Goal: Navigation & Orientation: Find specific page/section

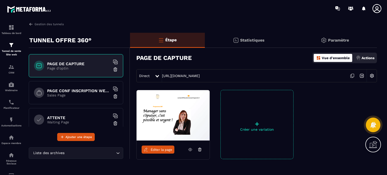
click at [85, 98] on div "PAGE CONF INSCRIPTION WEBINAIRE Sales Page" at bounding box center [76, 92] width 94 height 23
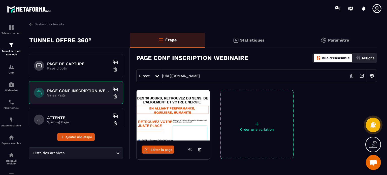
click at [188, 150] on icon at bounding box center [190, 149] width 5 height 5
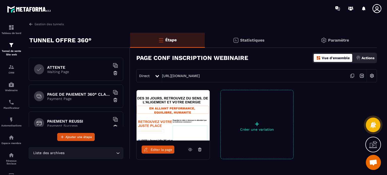
scroll to position [56, 0]
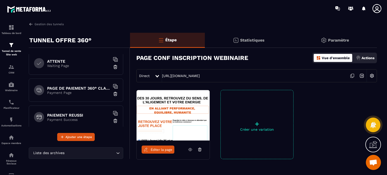
click at [65, 67] on div "ATTENTE Waiting Page" at bounding box center [76, 63] width 94 height 23
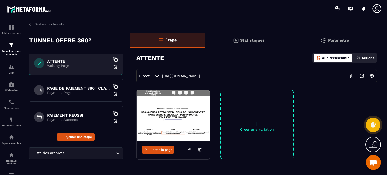
click at [176, 78] on div "Direct [URL][DOMAIN_NAME]" at bounding box center [256, 75] width 240 height 13
click at [176, 77] on link "[URL][DOMAIN_NAME]" at bounding box center [181, 76] width 38 height 4
click at [65, 87] on h6 "PAGE DE PAIEMENT 360° CLASSIQUE" at bounding box center [78, 88] width 63 height 5
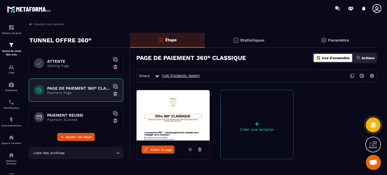
click at [184, 77] on link "[URL][DOMAIN_NAME]" at bounding box center [181, 76] width 38 height 4
click at [78, 108] on div "PAIEMENT REUSSI Payment Success" at bounding box center [76, 116] width 94 height 23
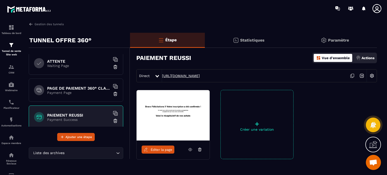
click at [200, 77] on link "[URL][DOMAIN_NAME]" at bounding box center [181, 76] width 38 height 4
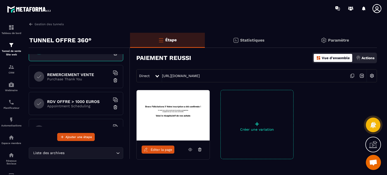
click at [60, 64] on div "PAGE DE CAPTURE Page d'optin PAGE CONF INSCRIPTION WEBINAIRE Sales Page ATTENTE…" at bounding box center [76, 90] width 94 height 72
click at [60, 74] on h6 "REMERCIEMENT VENTE" at bounding box center [78, 74] width 63 height 5
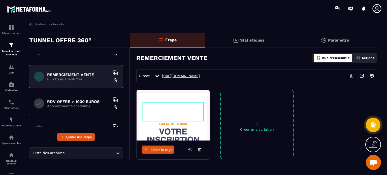
click at [200, 75] on link "[URL][DOMAIN_NAME]" at bounding box center [181, 76] width 38 height 4
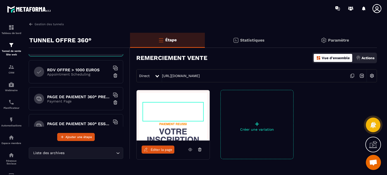
scroll to position [157, 0]
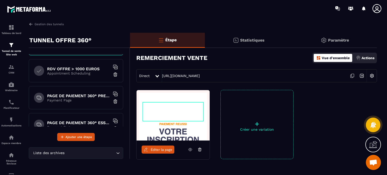
click at [74, 76] on div "RDV OFFRE > 1000 EUROS Appointment Scheduling" at bounding box center [76, 70] width 94 height 23
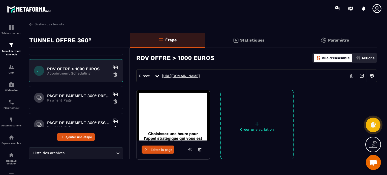
click at [200, 76] on link "[URL][DOMAIN_NAME]" at bounding box center [181, 76] width 38 height 4
click at [68, 102] on div "PAGE DE PAIEMENT 360° PREMIUM Payment Page" at bounding box center [76, 97] width 94 height 23
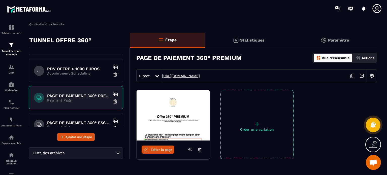
click at [200, 76] on link "[URL][DOMAIN_NAME]" at bounding box center [181, 76] width 38 height 4
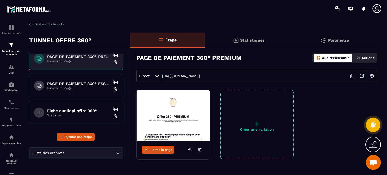
click at [68, 89] on div "PAGE DE PAIEMENT 360° ESSENTIEL Payment Page" at bounding box center [76, 85] width 94 height 23
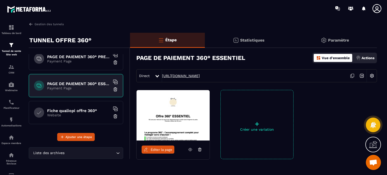
click at [200, 76] on link "[URL][DOMAIN_NAME]" at bounding box center [181, 76] width 38 height 4
click at [74, 118] on div "Fiche qualiopi offre 360° Website" at bounding box center [76, 112] width 94 height 23
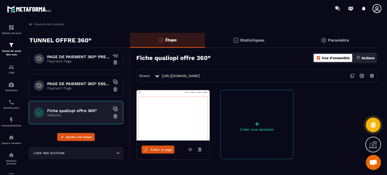
click at [183, 78] on div "Direct [URL][DOMAIN_NAME]" at bounding box center [256, 75] width 240 height 13
click at [184, 77] on link "[URL][DOMAIN_NAME]" at bounding box center [181, 76] width 38 height 4
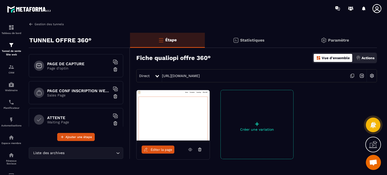
click at [42, 23] on link "Gestion des tunnels" at bounding box center [46, 24] width 35 height 5
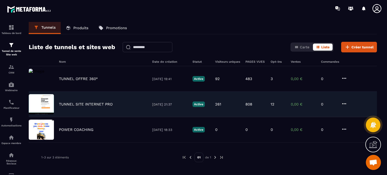
click at [72, 106] on p "TUNNEL SITE INTERNET PRO" at bounding box center [86, 104] width 54 height 5
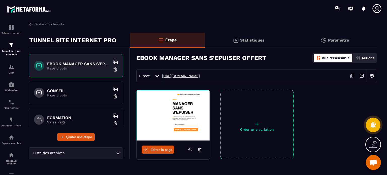
click at [175, 77] on link "[URL][DOMAIN_NAME]" at bounding box center [181, 76] width 38 height 4
click at [59, 85] on div "CONSEIL Page d'optin" at bounding box center [76, 92] width 94 height 23
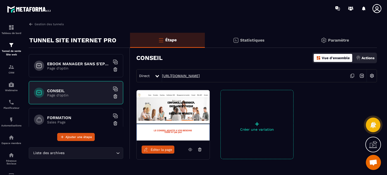
click at [199, 75] on link "[URL][DOMAIN_NAME]" at bounding box center [181, 76] width 38 height 4
click at [44, 25] on link "Gestion des tunnels" at bounding box center [46, 24] width 35 height 5
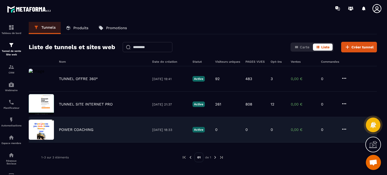
click at [84, 127] on div "POWER COACHING [DATE] 18:33 Active 0 0 0 0,00 € 0" at bounding box center [203, 129] width 348 height 25
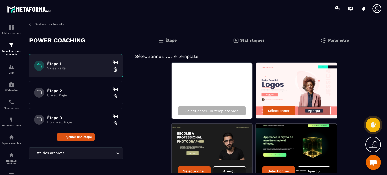
click at [57, 22] on link "Gestion des tunnels" at bounding box center [46, 24] width 35 height 5
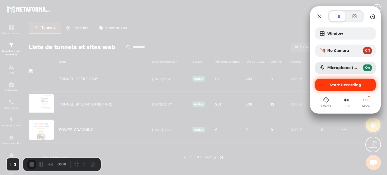
click at [331, 87] on span "Start Recording" at bounding box center [345, 85] width 52 height 4
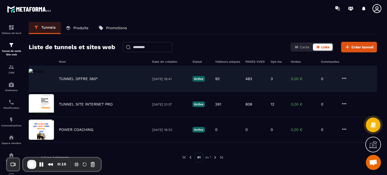
click at [75, 79] on p "TUNNEL OFFRE 360°" at bounding box center [78, 79] width 39 height 5
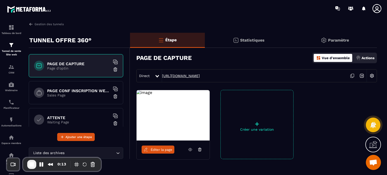
click at [182, 75] on link "[URL][DOMAIN_NAME]" at bounding box center [181, 76] width 38 height 4
click at [157, 154] on div "Éditer la page" at bounding box center [172, 149] width 73 height 18
click at [158, 152] on link "Éditer la page" at bounding box center [157, 149] width 33 height 8
